Goal: Task Accomplishment & Management: Manage account settings

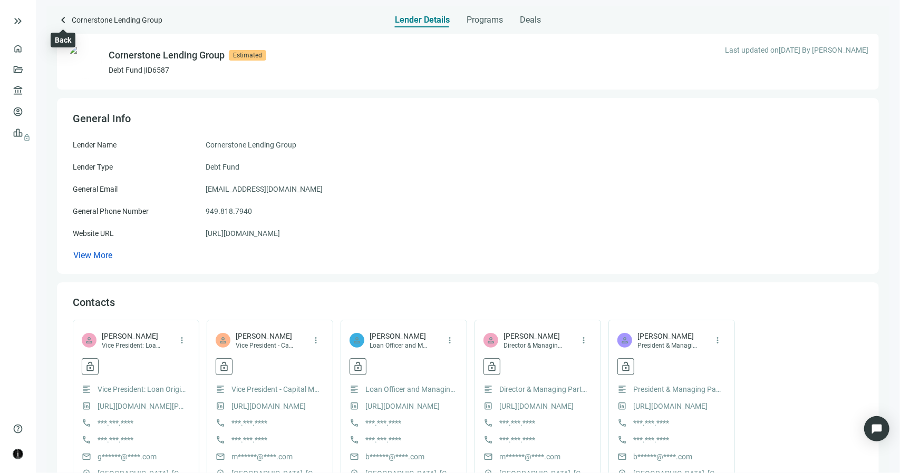
click at [62, 21] on span "keyboard_arrow_left" at bounding box center [63, 20] width 13 height 13
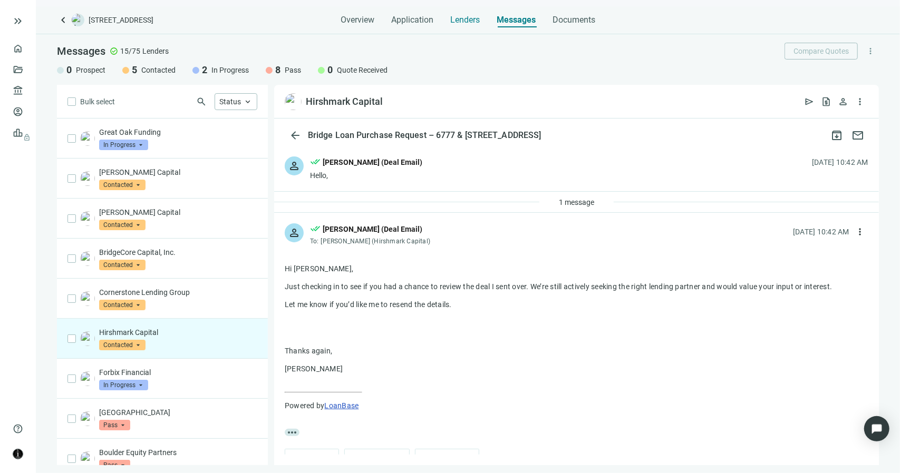
click at [470, 17] on span "Lenders" at bounding box center [465, 20] width 30 height 11
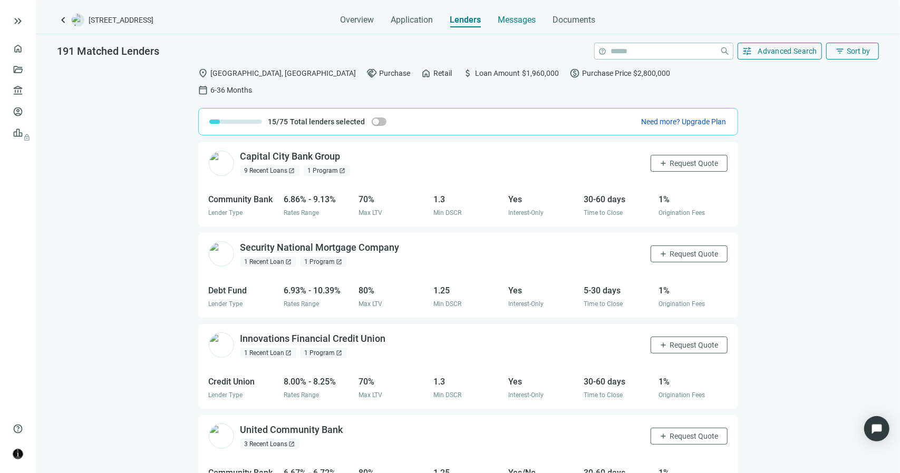
click at [518, 21] on span "Messages" at bounding box center [517, 20] width 38 height 10
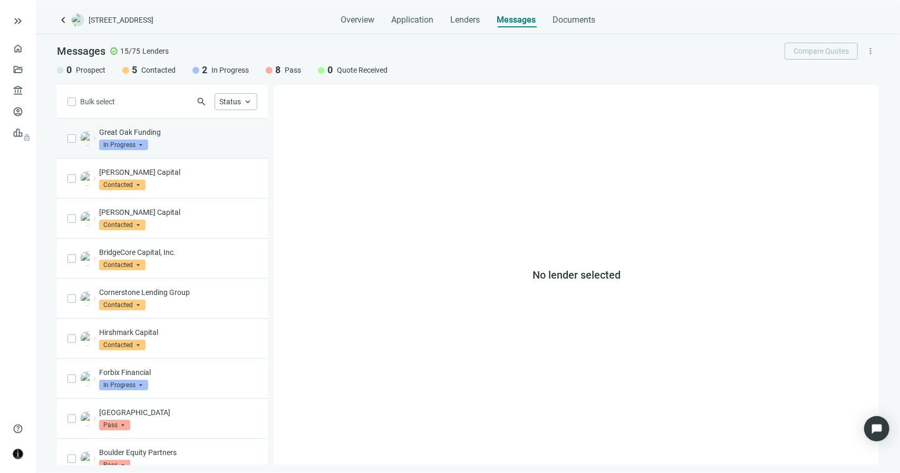
click at [191, 147] on div "Great Oak Funding In Progress arrow_drop_down" at bounding box center [178, 138] width 158 height 23
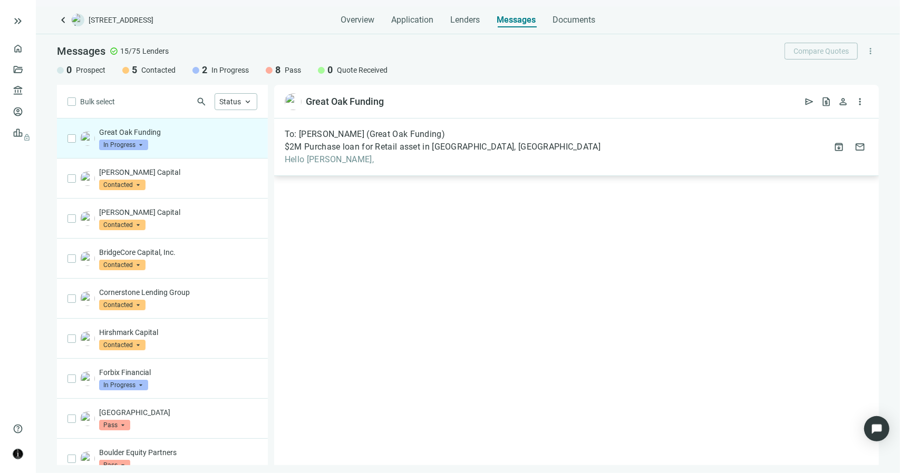
click at [347, 154] on span "Hello [PERSON_NAME]," at bounding box center [443, 159] width 316 height 11
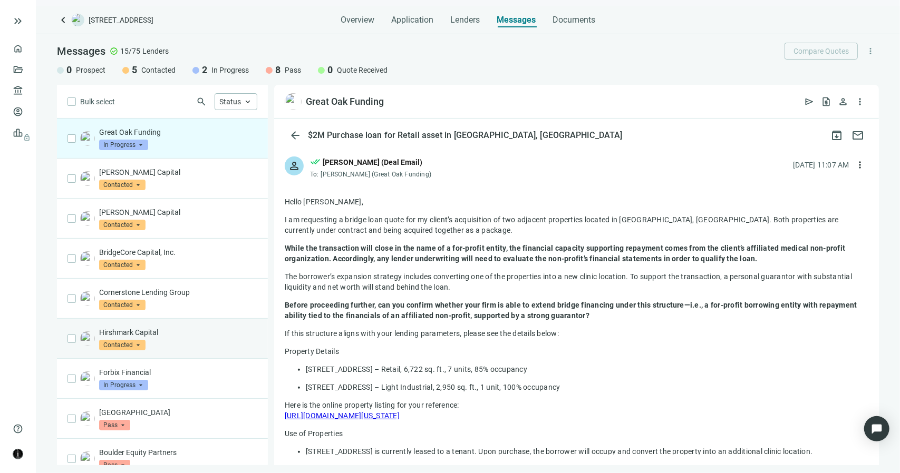
click at [189, 344] on div "Hirshmark Capital Contacted arrow_drop_down" at bounding box center [178, 338] width 158 height 23
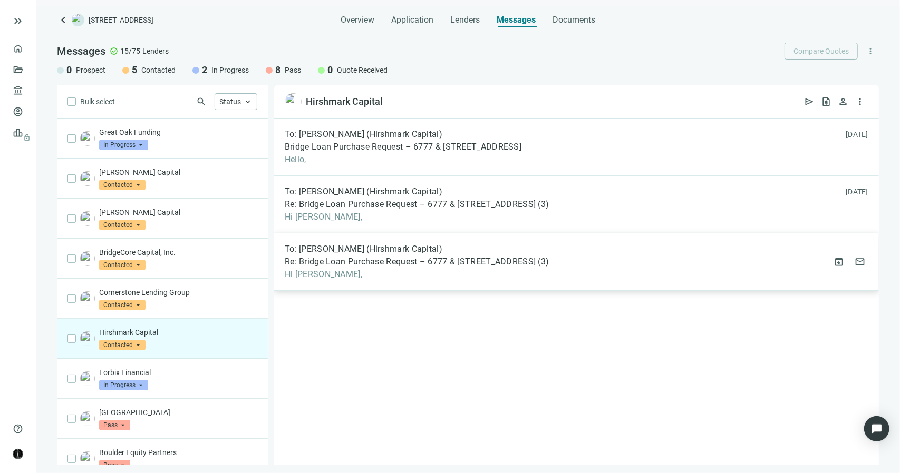
click at [325, 257] on span "Re: Bridge Loan Purchase Request – 6777 & [STREET_ADDRESS]" at bounding box center [410, 262] width 251 height 11
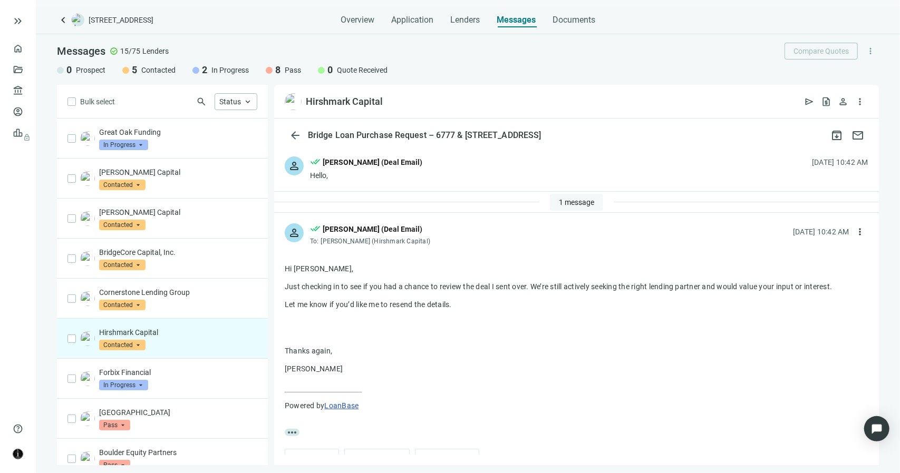
click at [552, 201] on button "1 message" at bounding box center [576, 202] width 53 height 17
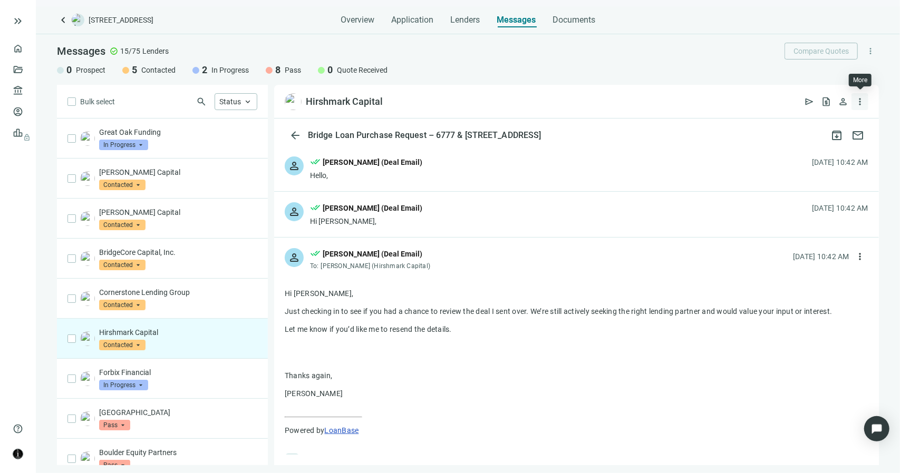
click at [863, 102] on span "more_vert" at bounding box center [860, 101] width 11 height 11
click at [673, 74] on div "0 Prospect 5 Contacted 2 In Progress 8 Pass 0 Quote Received" at bounding box center [468, 70] width 822 height 13
click at [145, 340] on div "Hirshmark Capital Contacted arrow_drop_down" at bounding box center [178, 338] width 158 height 23
click at [137, 344] on span "Contacted" at bounding box center [122, 345] width 46 height 11
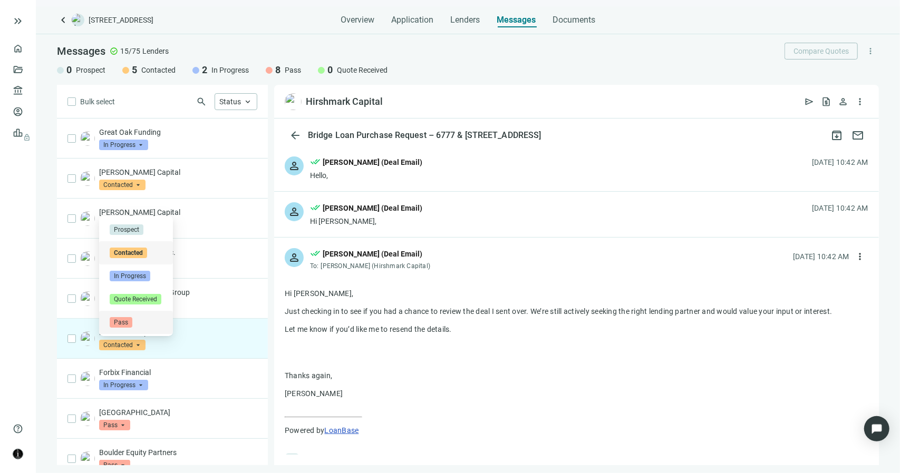
click at [128, 321] on span "Pass" at bounding box center [121, 322] width 23 height 11
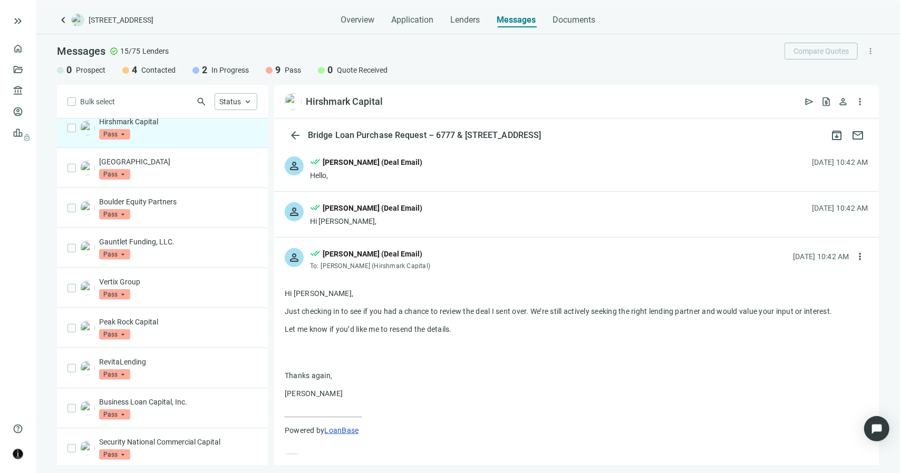
scroll to position [251, 0]
click at [464, 17] on span "Lenders" at bounding box center [465, 20] width 30 height 11
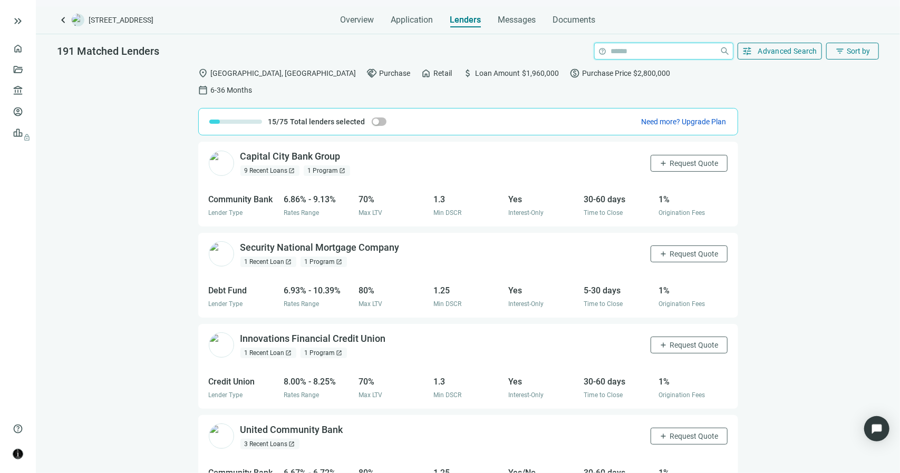
click at [641, 54] on input "search" at bounding box center [663, 51] width 104 height 16
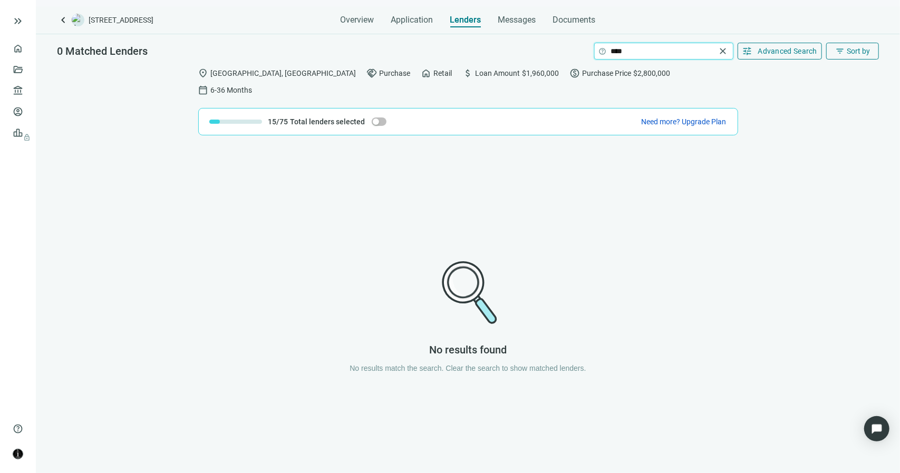
type input "****"
click at [725, 51] on span "close" at bounding box center [723, 51] width 11 height 11
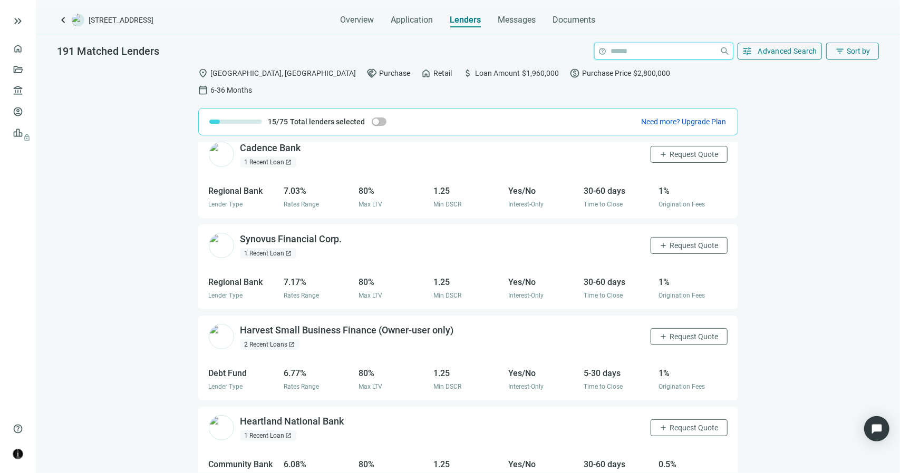
scroll to position [714, 0]
